Goal: Subscribe to service/newsletter

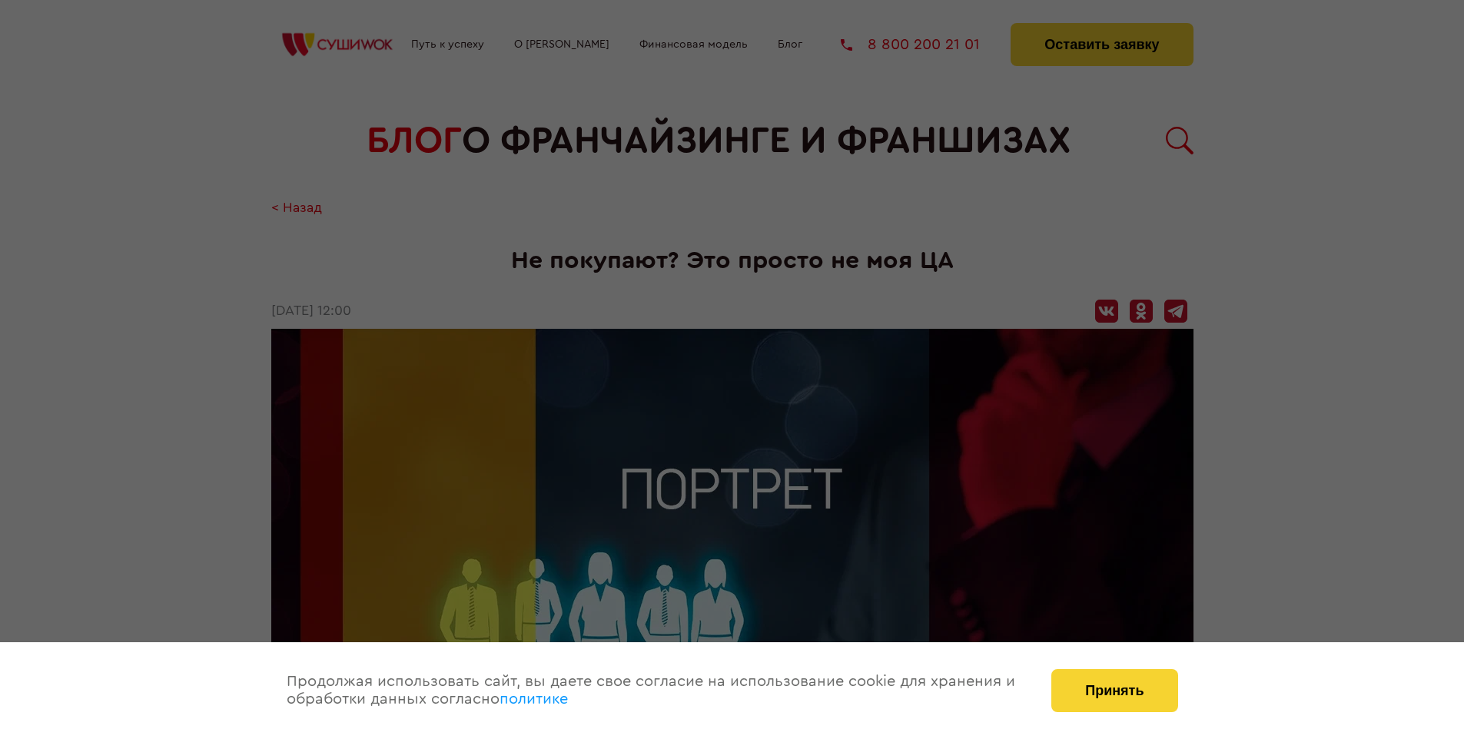
scroll to position [1732, 0]
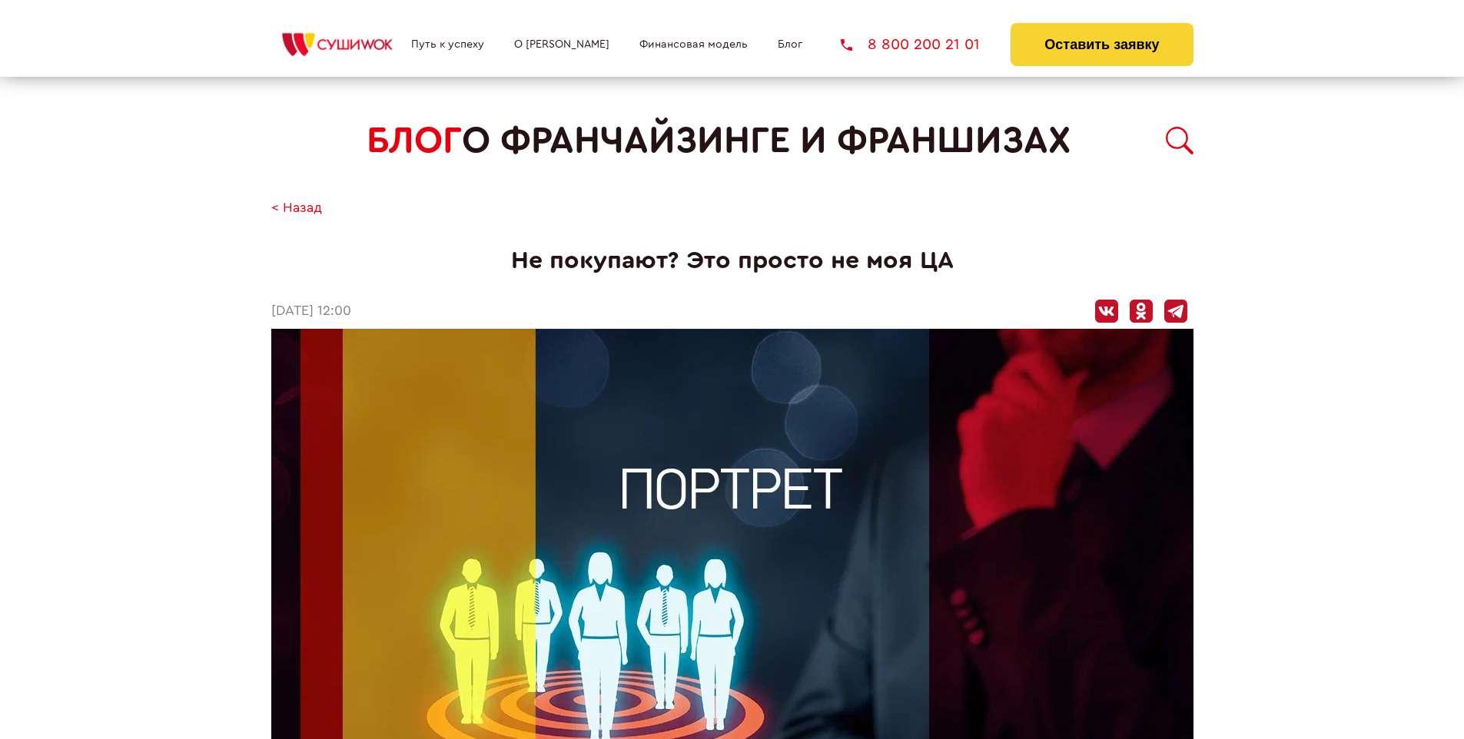
scroll to position [1732, 0]
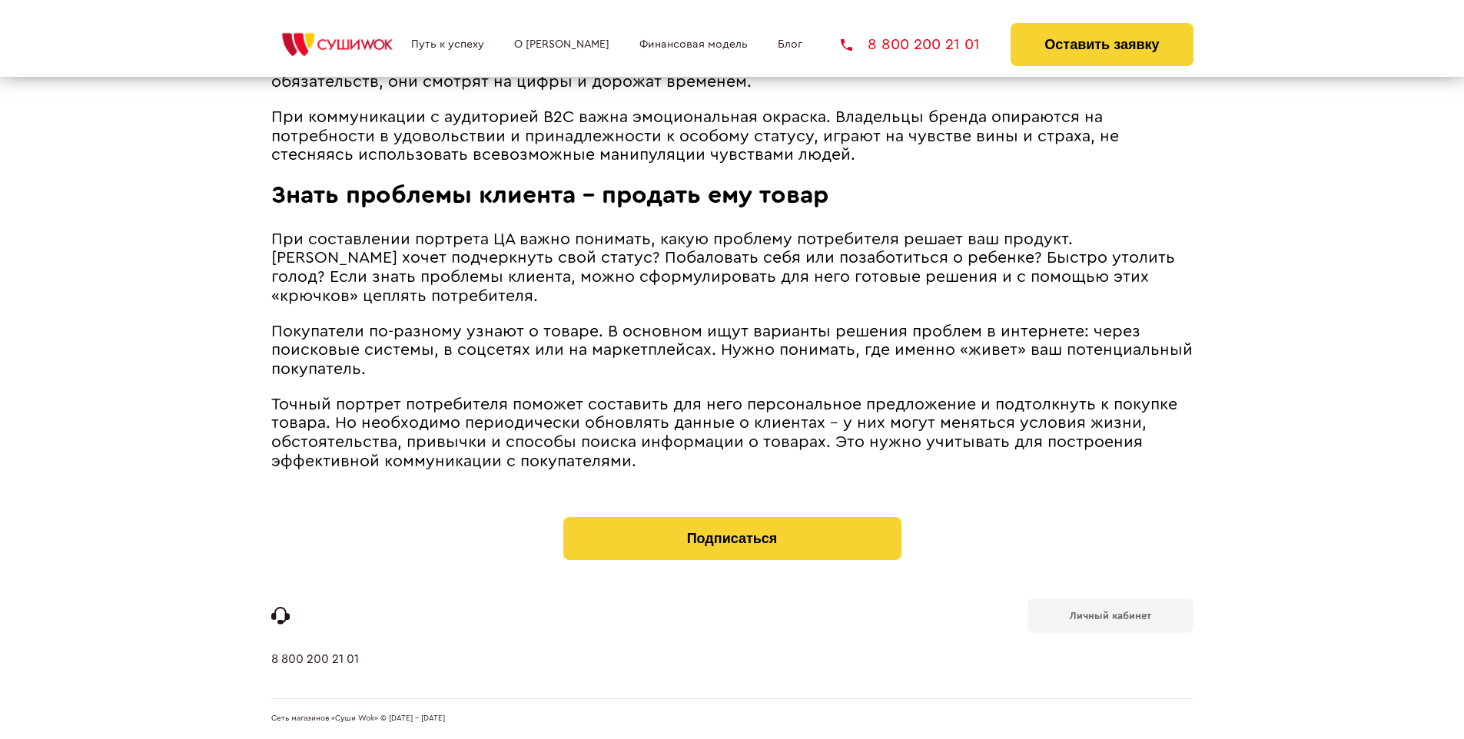
click at [1109, 615] on b "Личный кабинет" at bounding box center [1109, 616] width 81 height 10
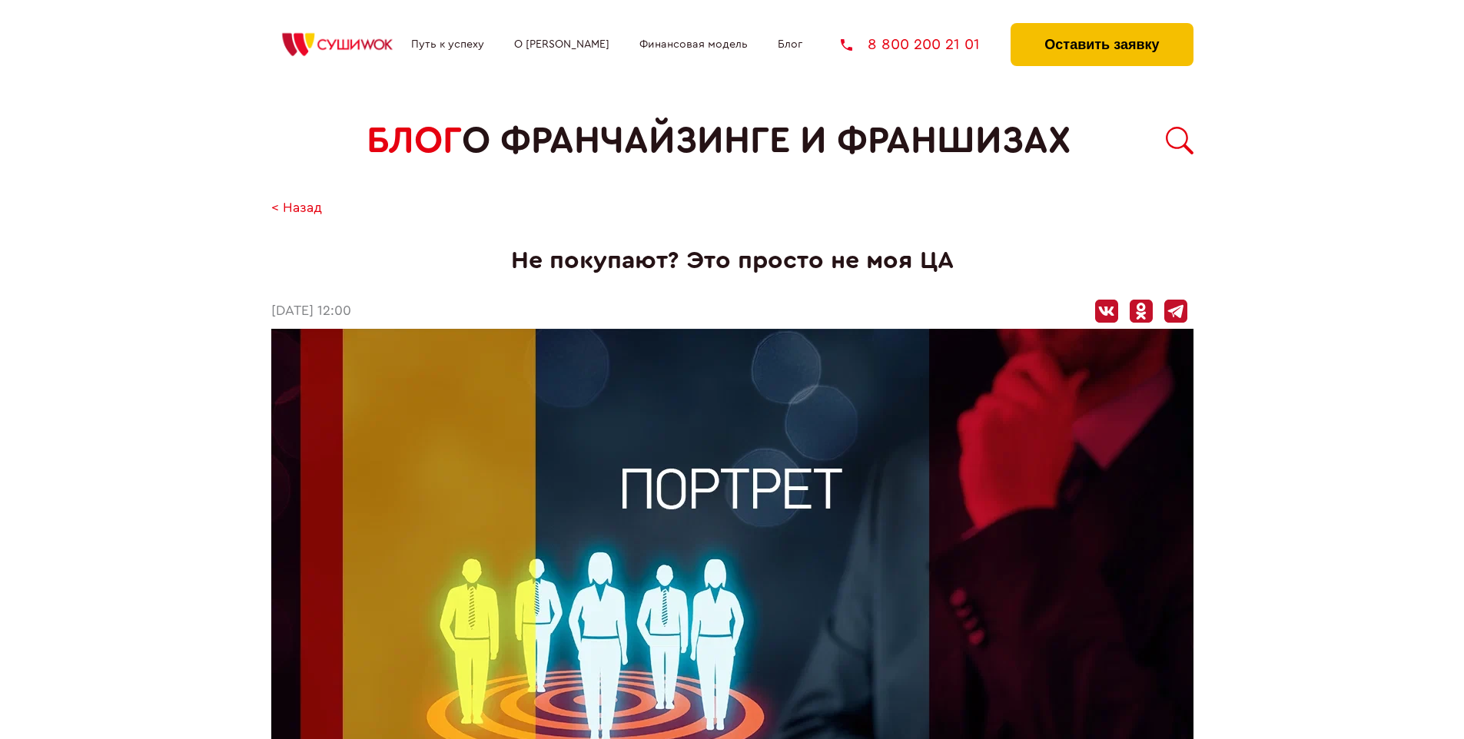
click at [1101, 27] on button "Оставить заявку" at bounding box center [1101, 44] width 182 height 43
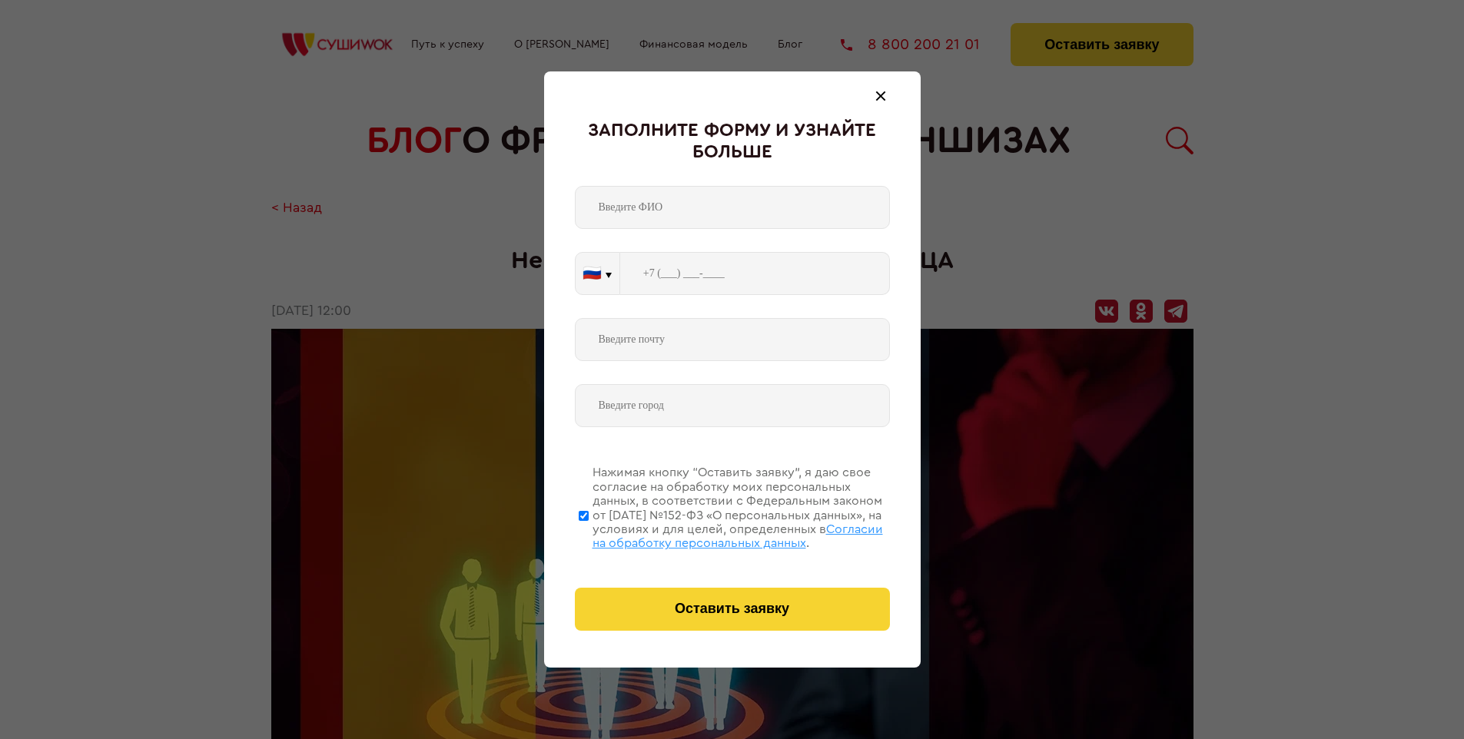
click at [712, 534] on span "Согласии на обработку персональных данных" at bounding box center [737, 536] width 290 height 26
click at [588, 534] on input "Нажимая кнопку “Оставить заявку”, я даю свое согласие на обработку моих персона…" at bounding box center [584, 515] width 10 height 123
checkbox input "false"
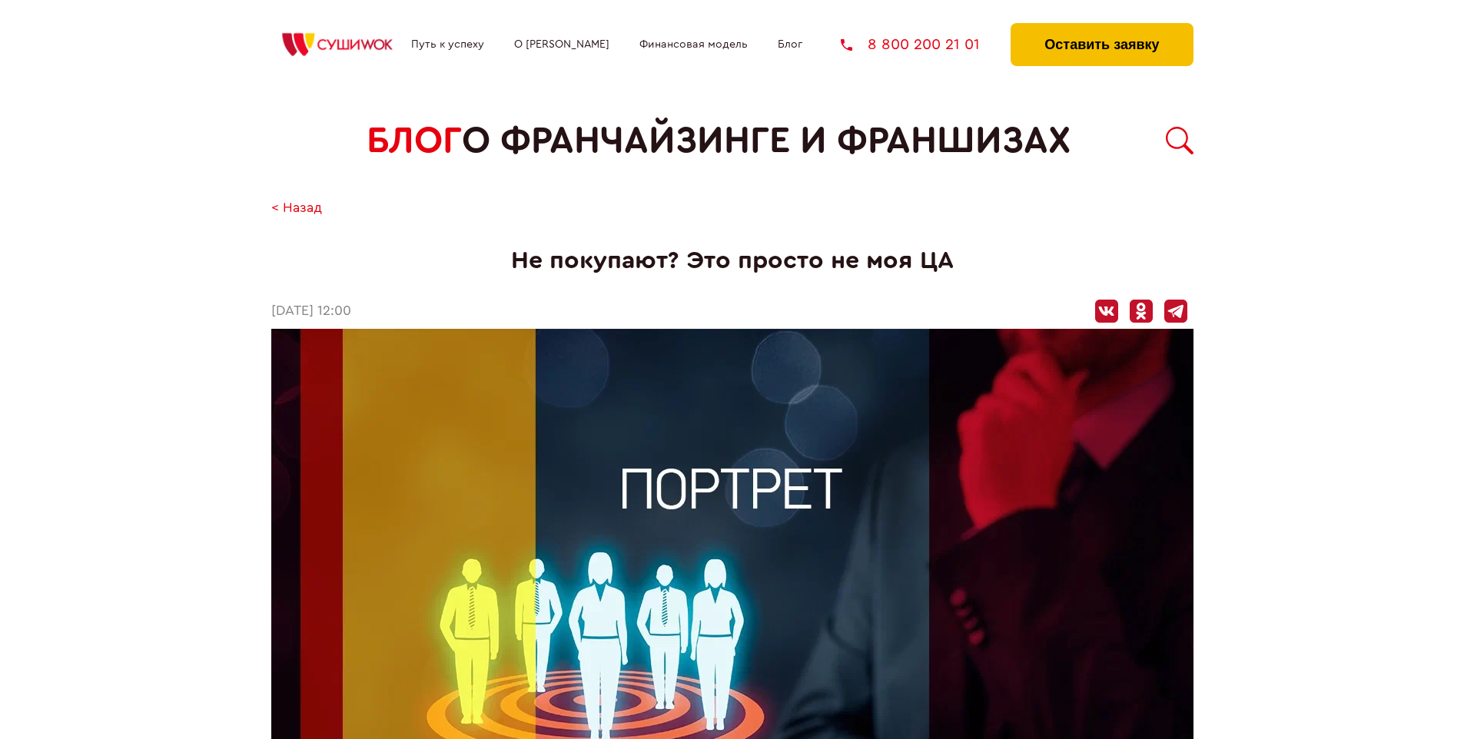
click at [1101, 27] on button "Оставить заявку" at bounding box center [1101, 44] width 182 height 43
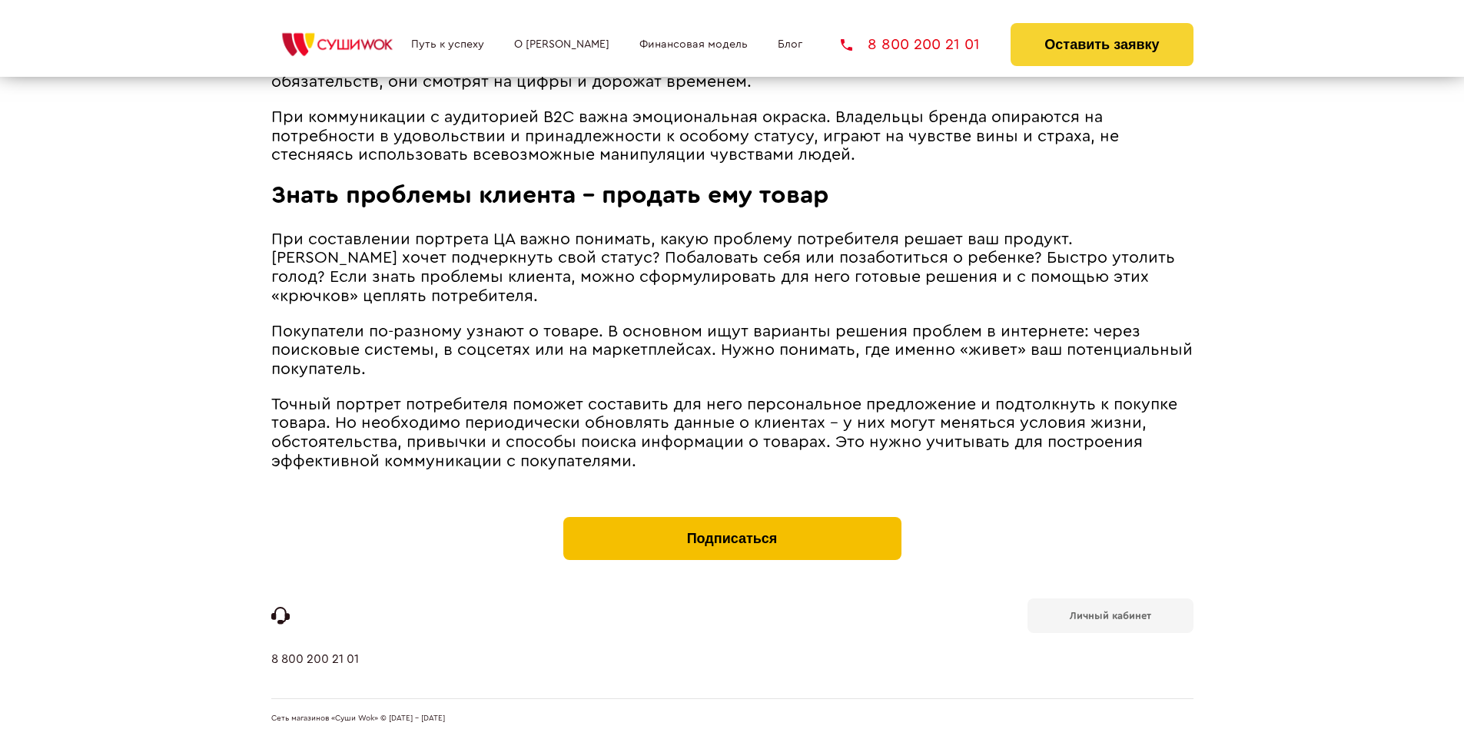
click at [731, 521] on button "Подписаться" at bounding box center [732, 538] width 338 height 43
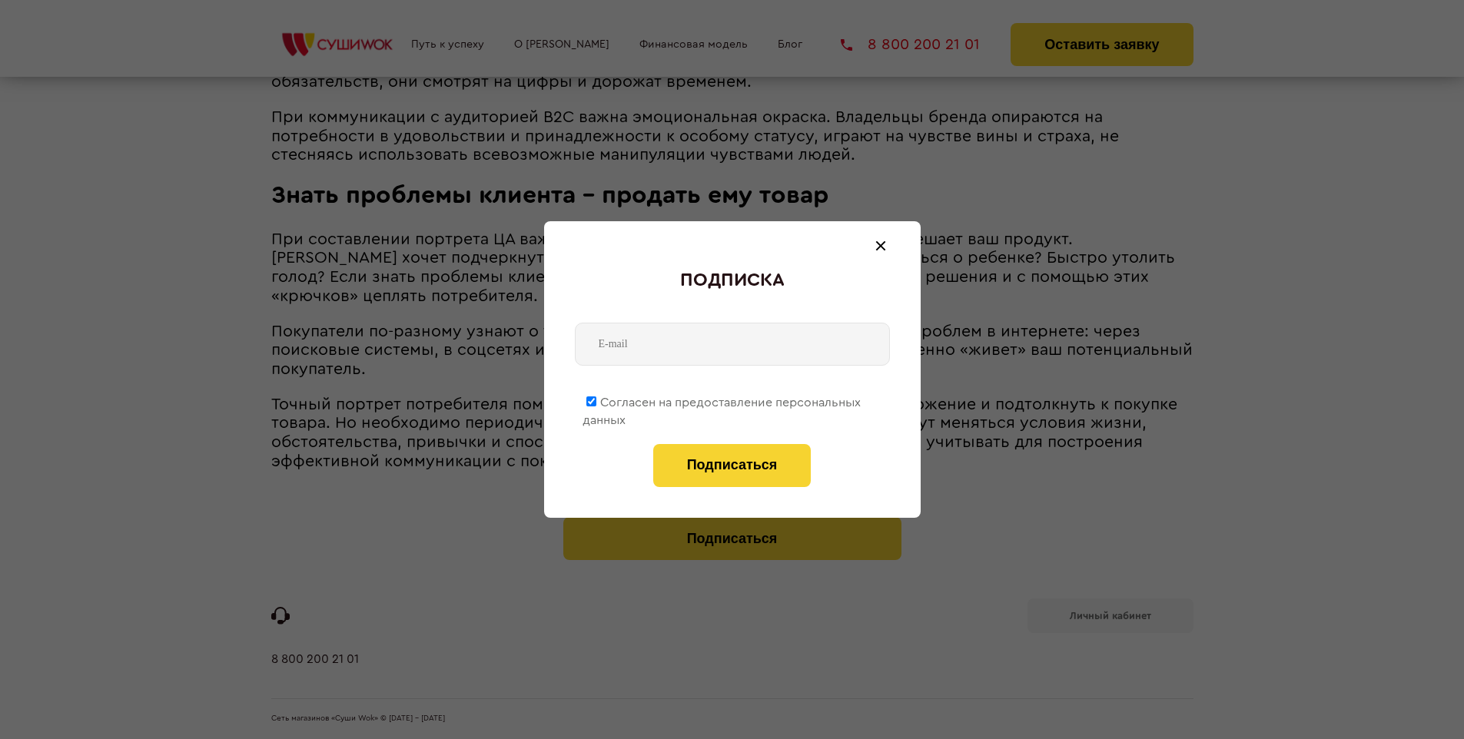
click at [722, 399] on span "Согласен на предоставление персональных данных" at bounding box center [721, 411] width 278 height 30
click at [596, 399] on input "Согласен на предоставление персональных данных" at bounding box center [591, 401] width 10 height 10
checkbox input "false"
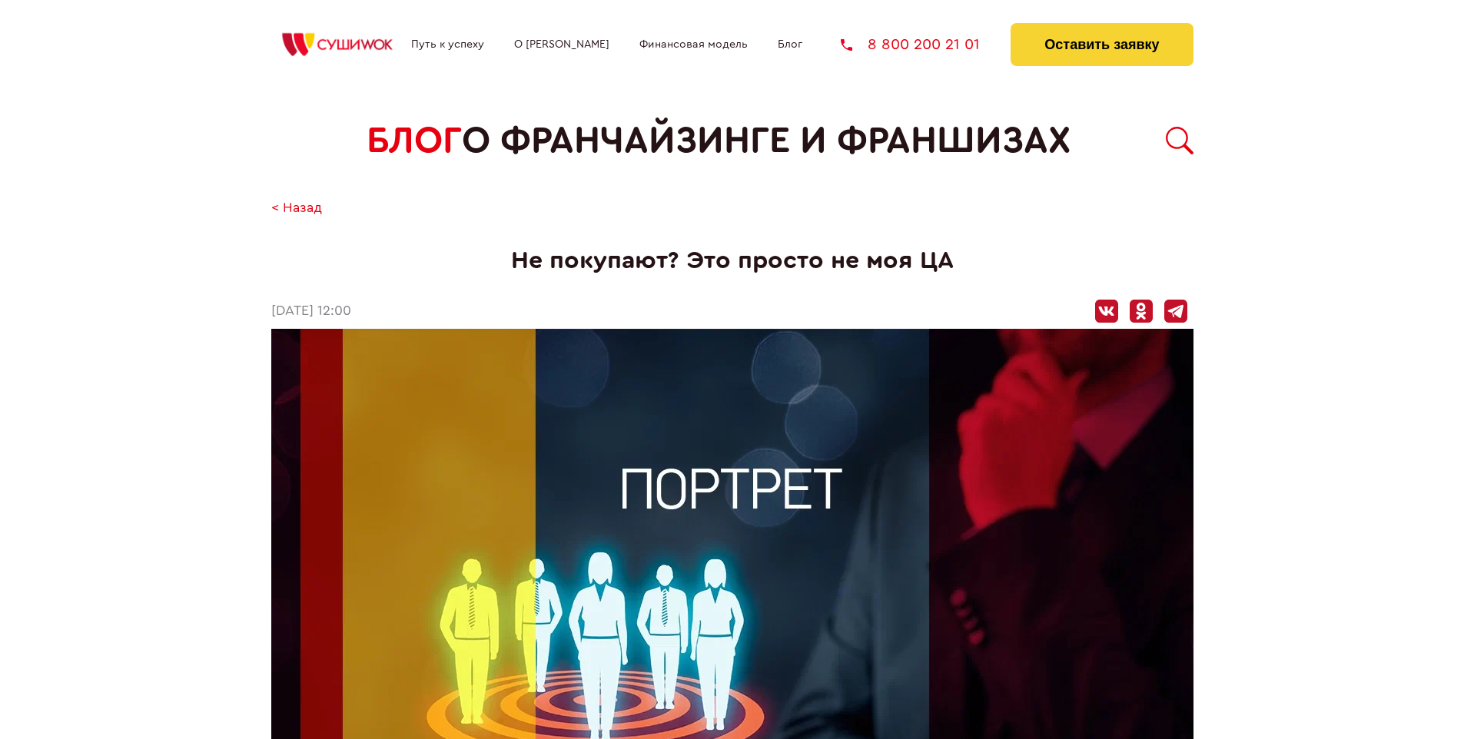
scroll to position [1732, 0]
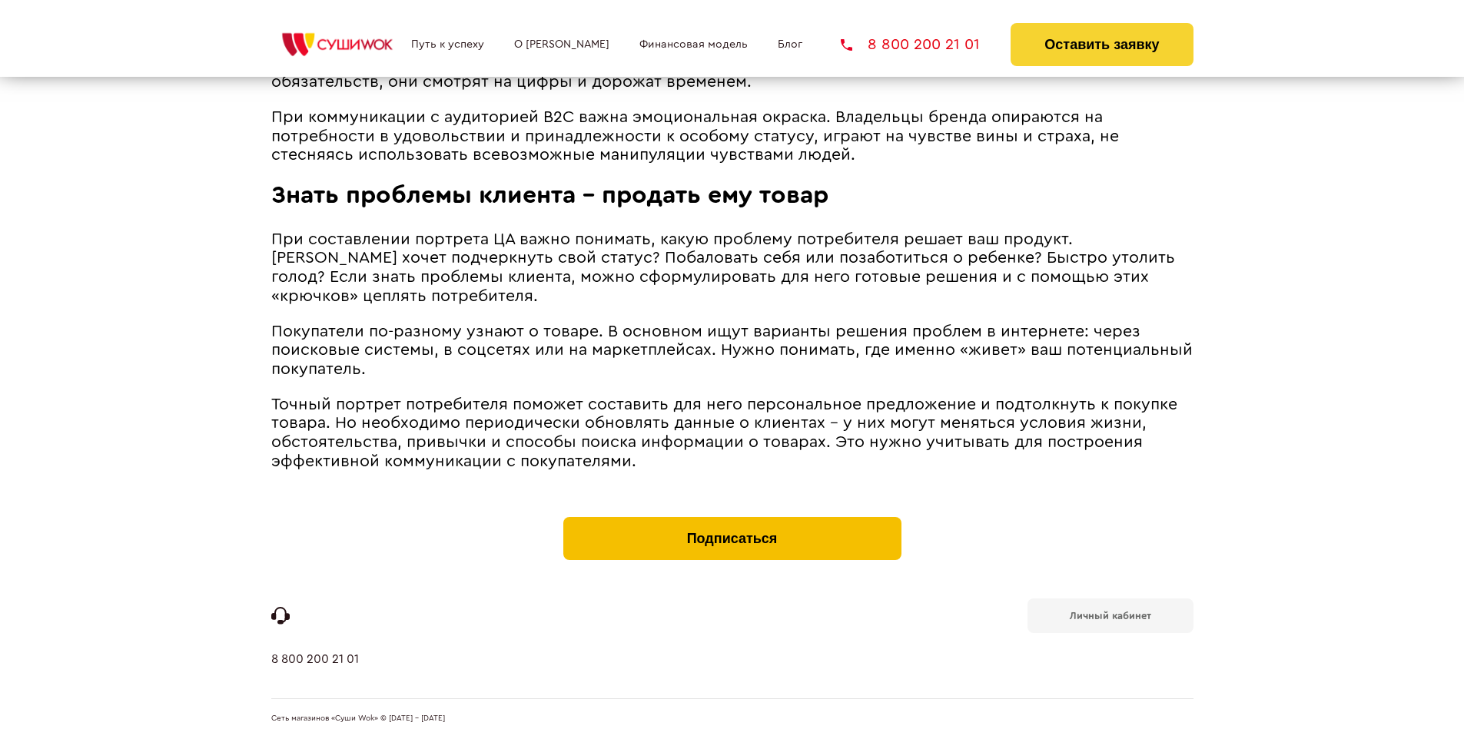
click at [731, 521] on button "Подписаться" at bounding box center [732, 538] width 338 height 43
